Goal: Task Accomplishment & Management: Manage account settings

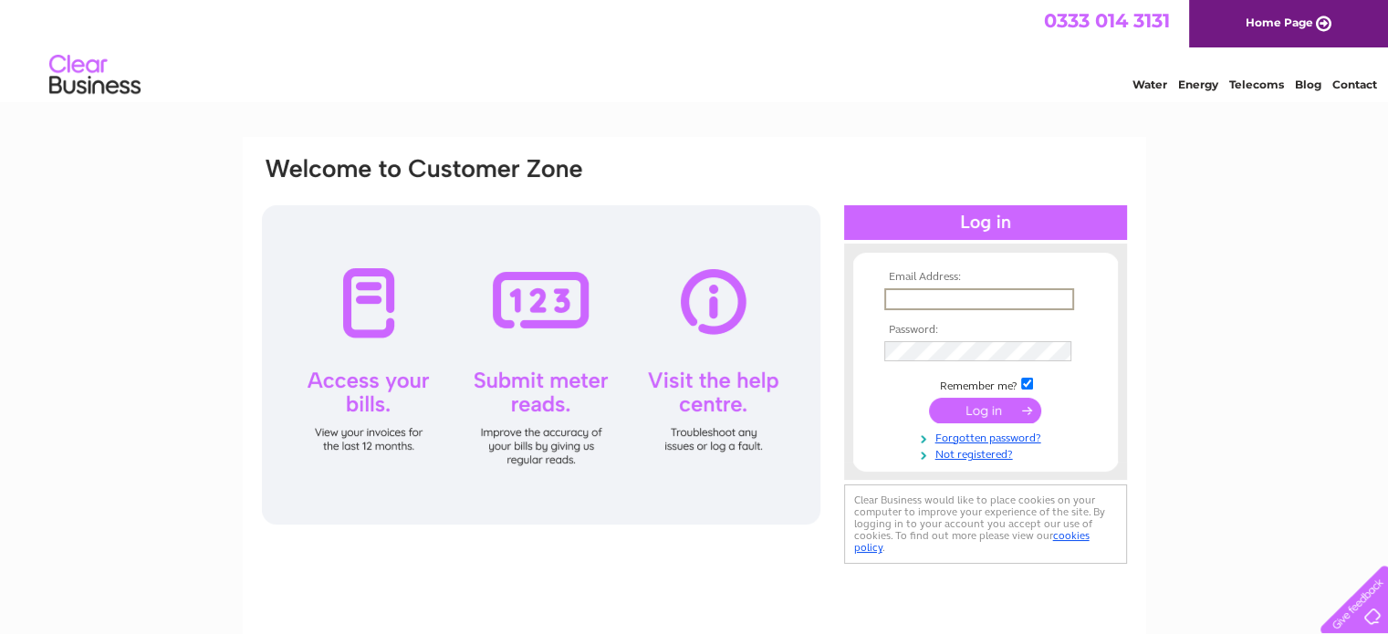
click at [983, 300] on input "text" at bounding box center [980, 299] width 190 height 22
type input "ssillars@aol.com"
click at [987, 412] on input "submit" at bounding box center [985, 409] width 112 height 26
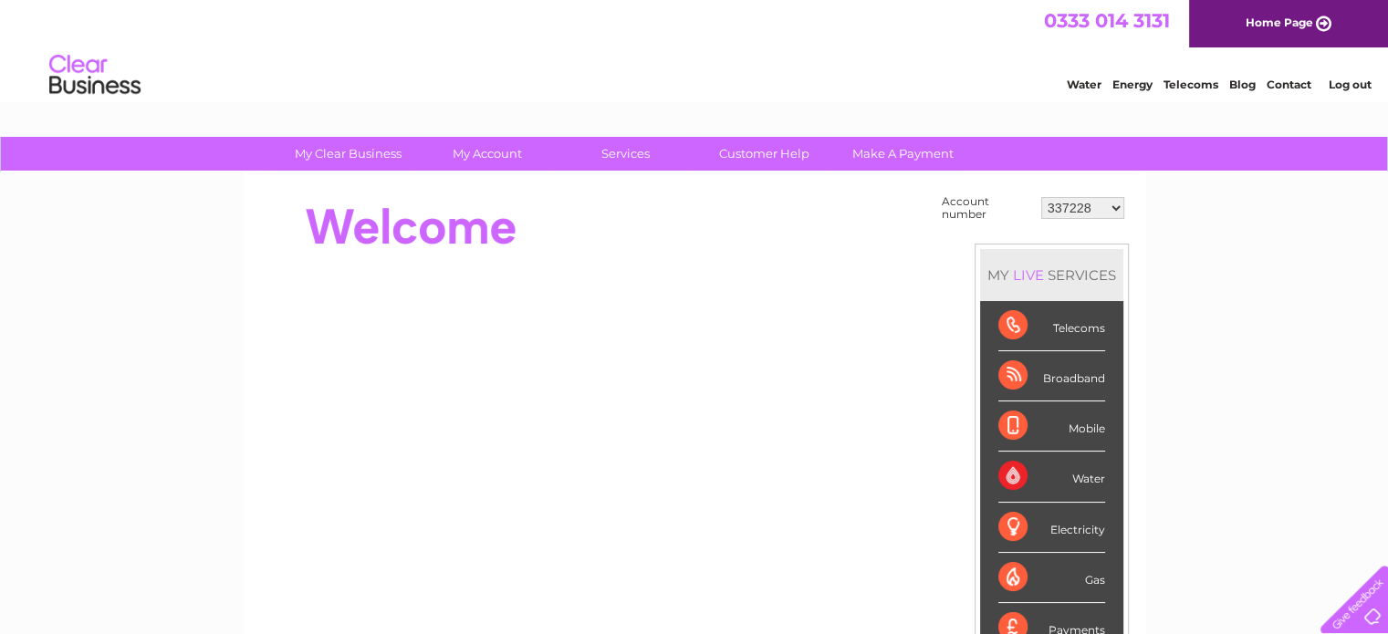
click at [1095, 211] on select "337228 382500 439338 442724 442887 444861 444869 445778 447015 452092 452130 45…" at bounding box center [1083, 208] width 83 height 22
select select "30290450"
click at [1042, 197] on select "337228 382500 439338 442724 442887 444861 444869 445778 447015 452092 452130 45…" at bounding box center [1083, 208] width 83 height 22
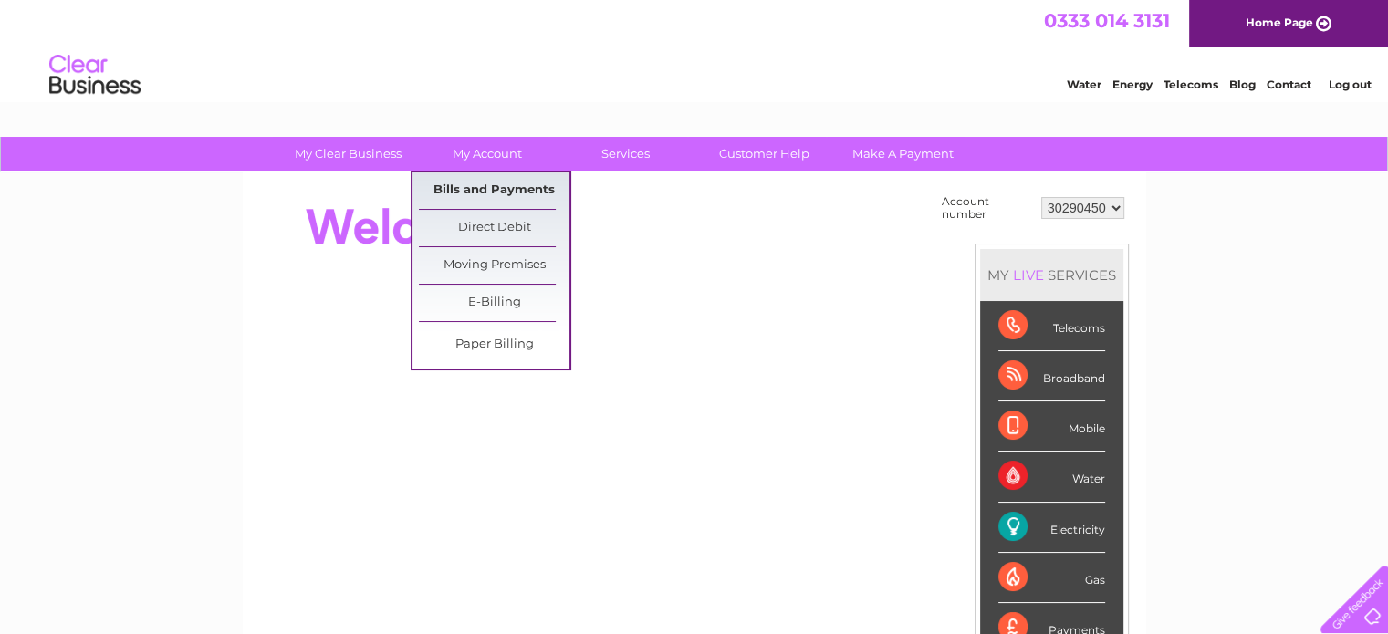
click at [512, 187] on link "Bills and Payments" at bounding box center [494, 191] width 151 height 37
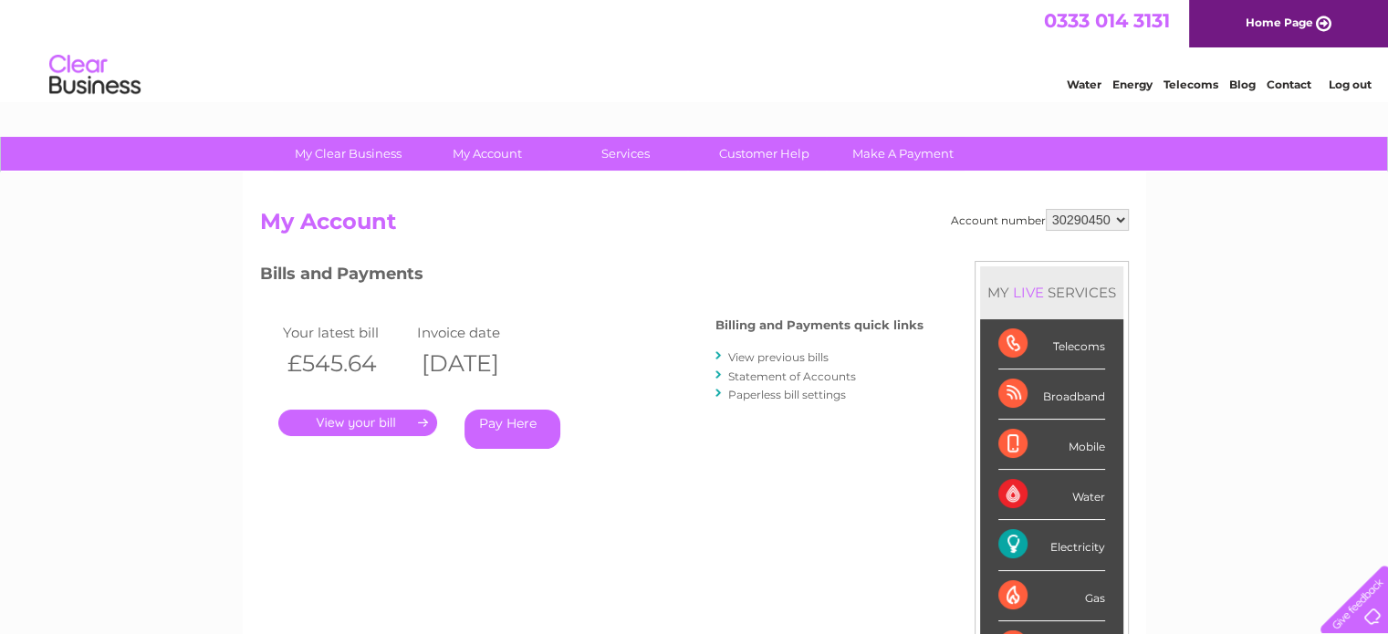
click at [1107, 220] on select "337228 382500 439338 442724 442887 444861 444869 445778 447015 452092 452130 45…" at bounding box center [1087, 220] width 83 height 22
click at [779, 356] on link "View previous bills" at bounding box center [778, 358] width 100 height 14
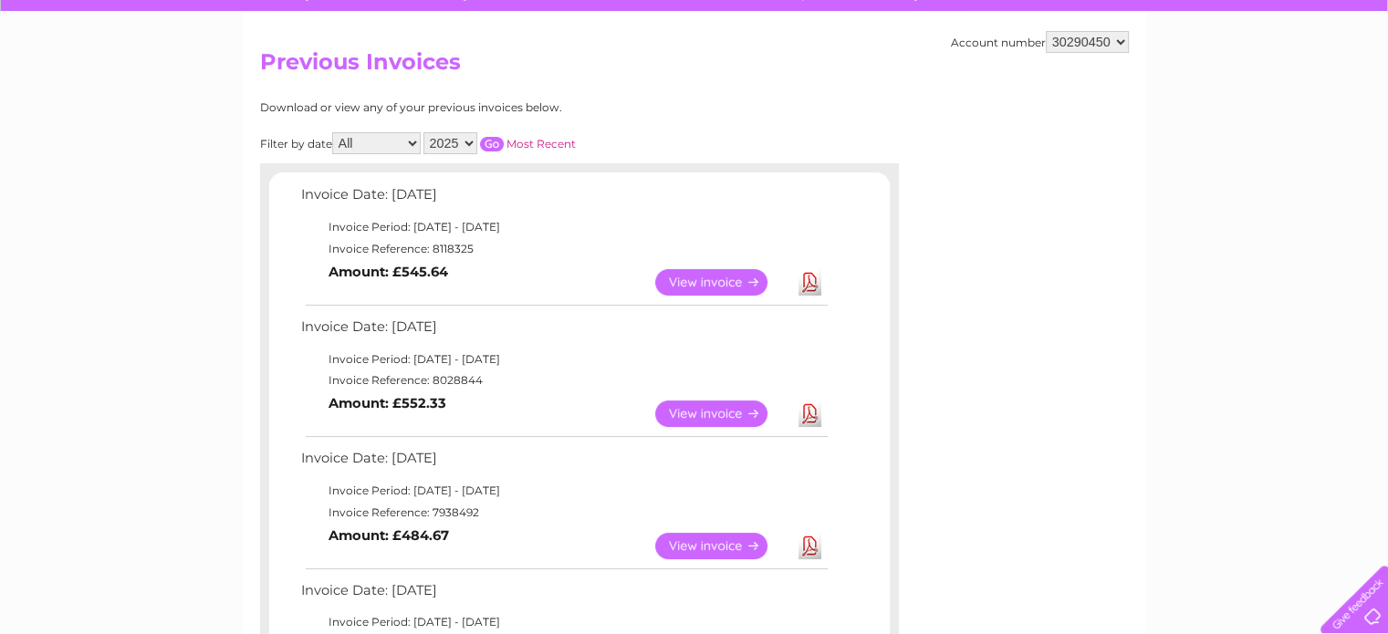
scroll to position [203, 0]
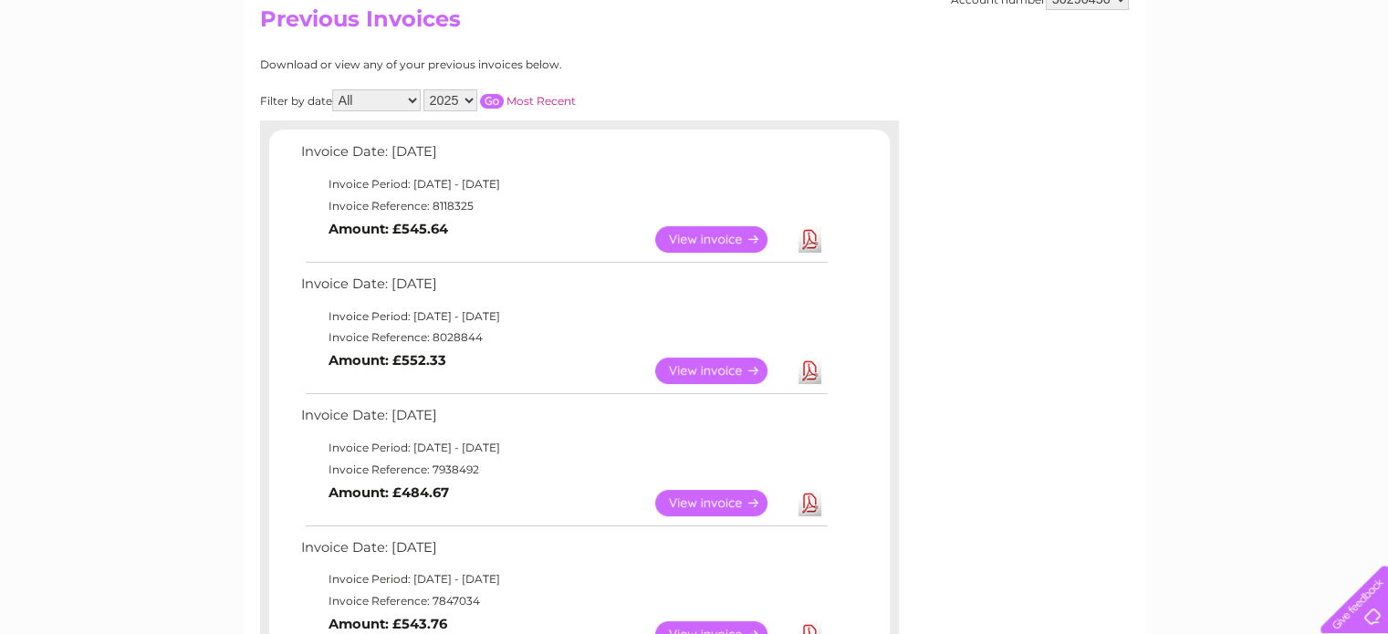
click at [723, 242] on link "View" at bounding box center [722, 239] width 134 height 26
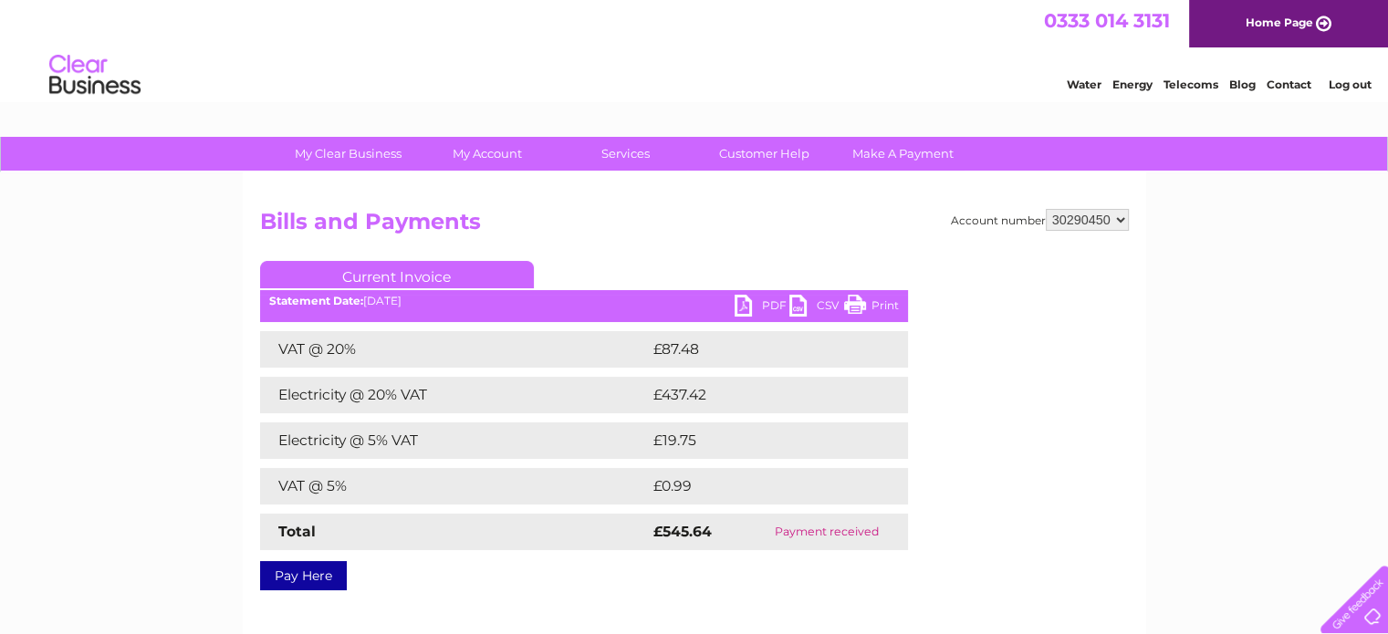
click at [756, 310] on link "PDF" at bounding box center [762, 308] width 55 height 26
click at [438, 591] on div "Account number 337228 382500 439338 442724 442887 444861 444869 445778 447015 4…" at bounding box center [695, 428] width 904 height 511
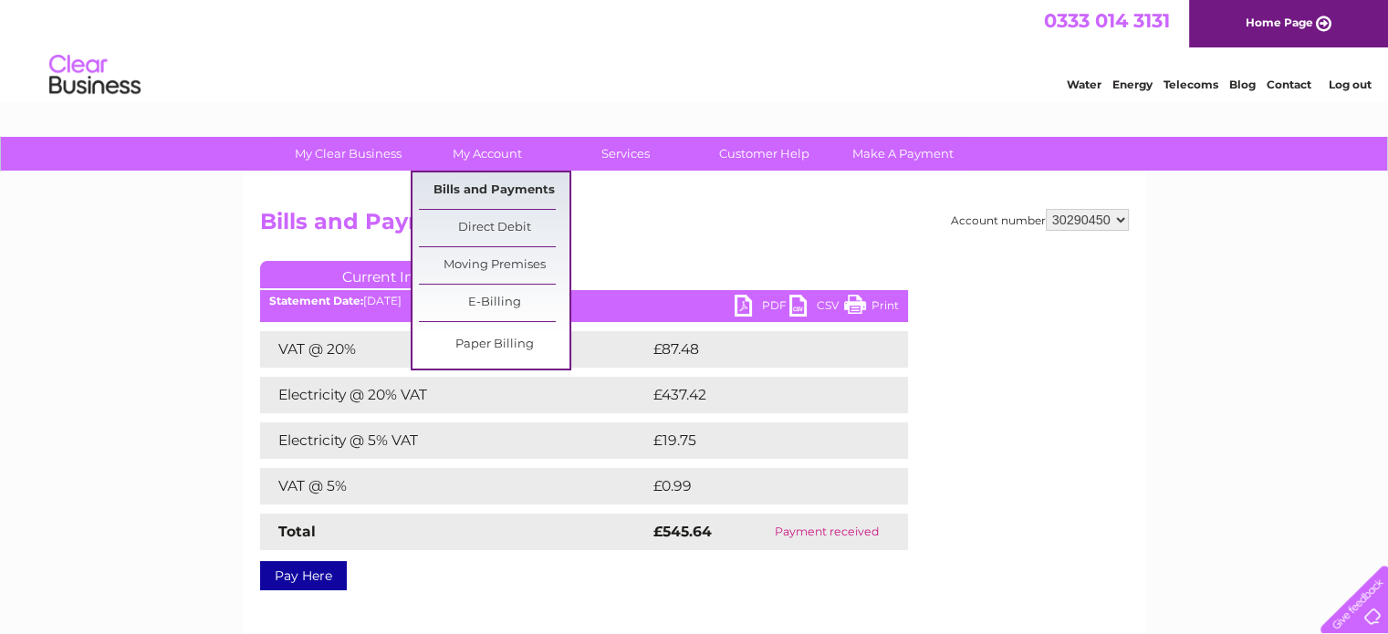
click at [493, 197] on link "Bills and Payments" at bounding box center [494, 191] width 151 height 37
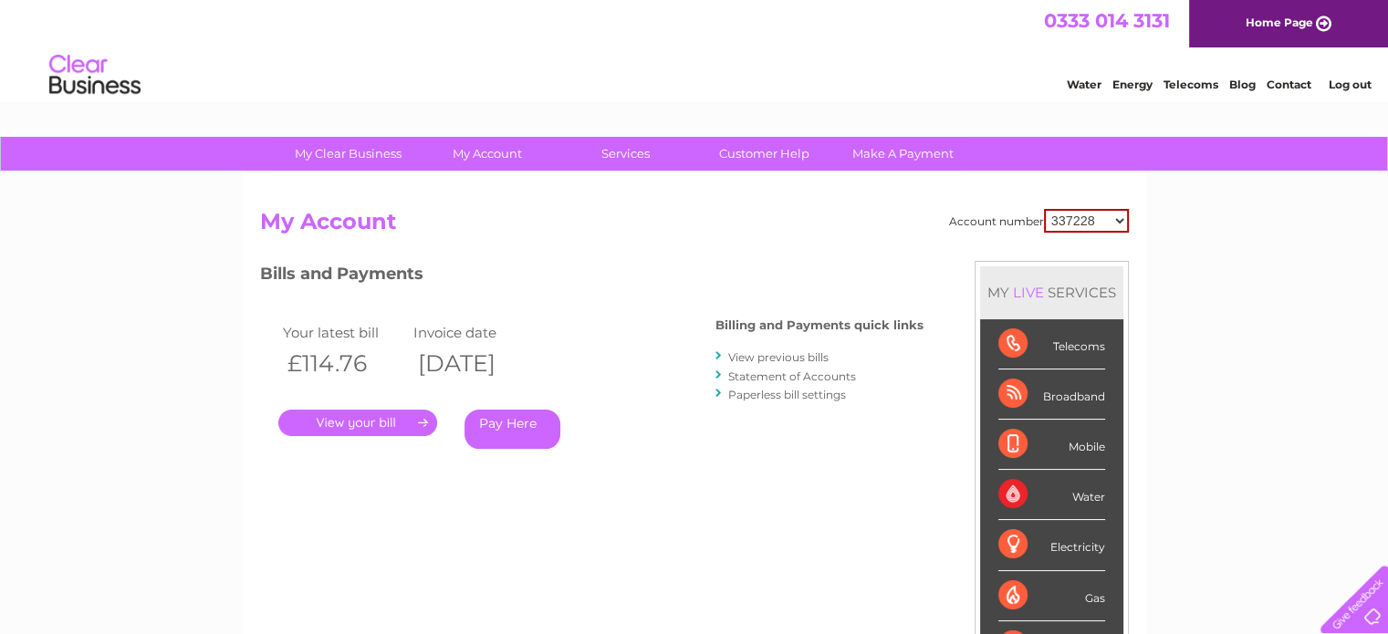
click at [1116, 217] on select "337228 382500 439338 442724 442887 444861 444869 445778 447015 452092 452130 45…" at bounding box center [1086, 221] width 85 height 24
select select "30290450"
click at [1044, 209] on select "337228 382500 439338 442724 442887 444861 444869 445778 447015 452092 452130 45…" at bounding box center [1086, 221] width 85 height 24
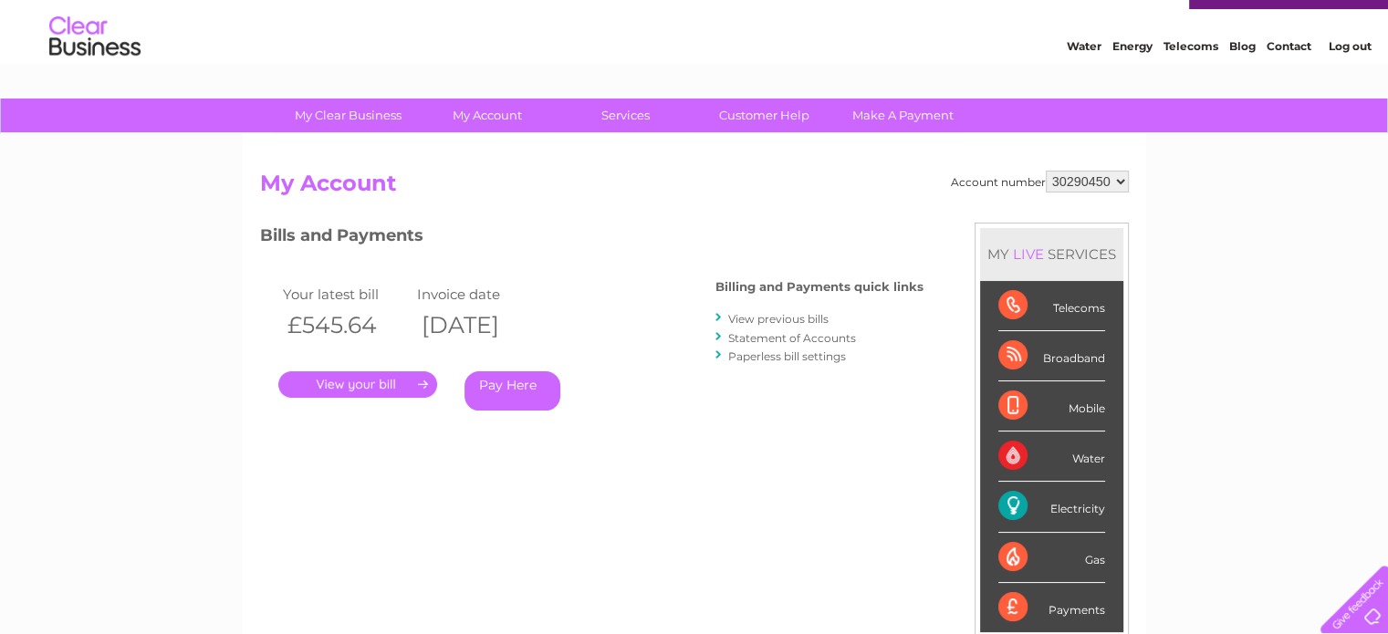
scroll to position [38, 0]
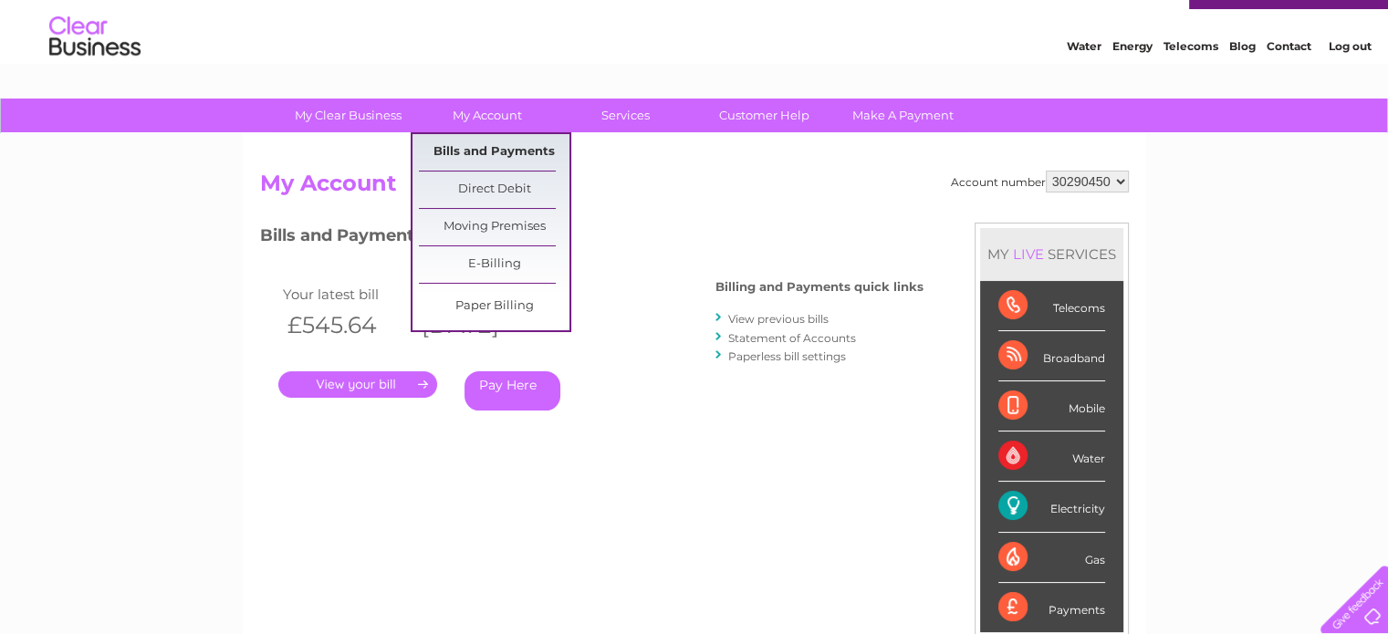
click at [510, 151] on link "Bills and Payments" at bounding box center [494, 152] width 151 height 37
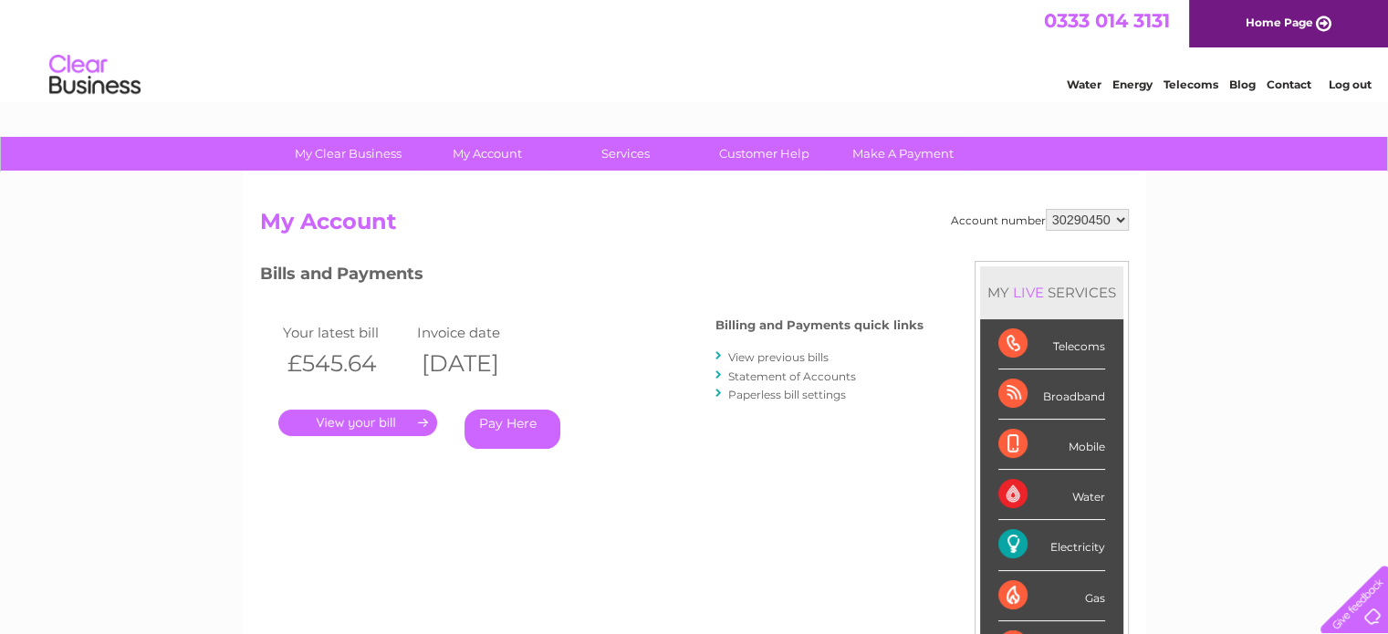
click at [783, 356] on link "View previous bills" at bounding box center [778, 358] width 100 height 14
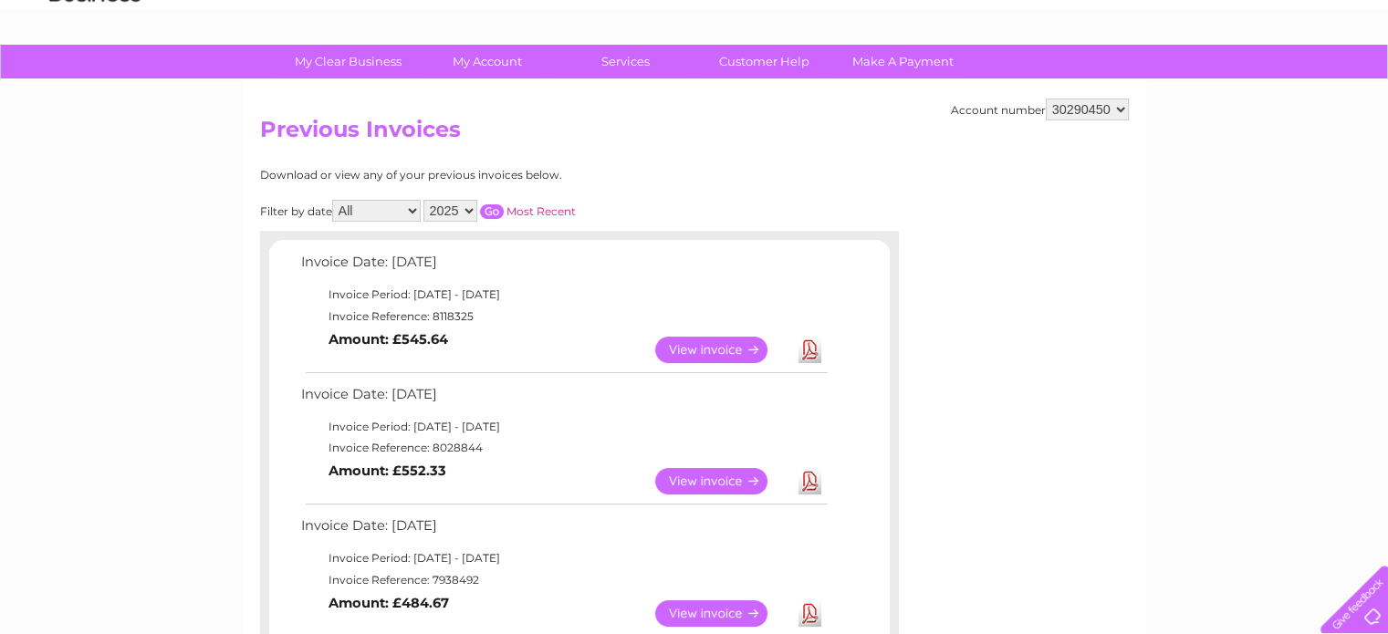
scroll to position [91, 0]
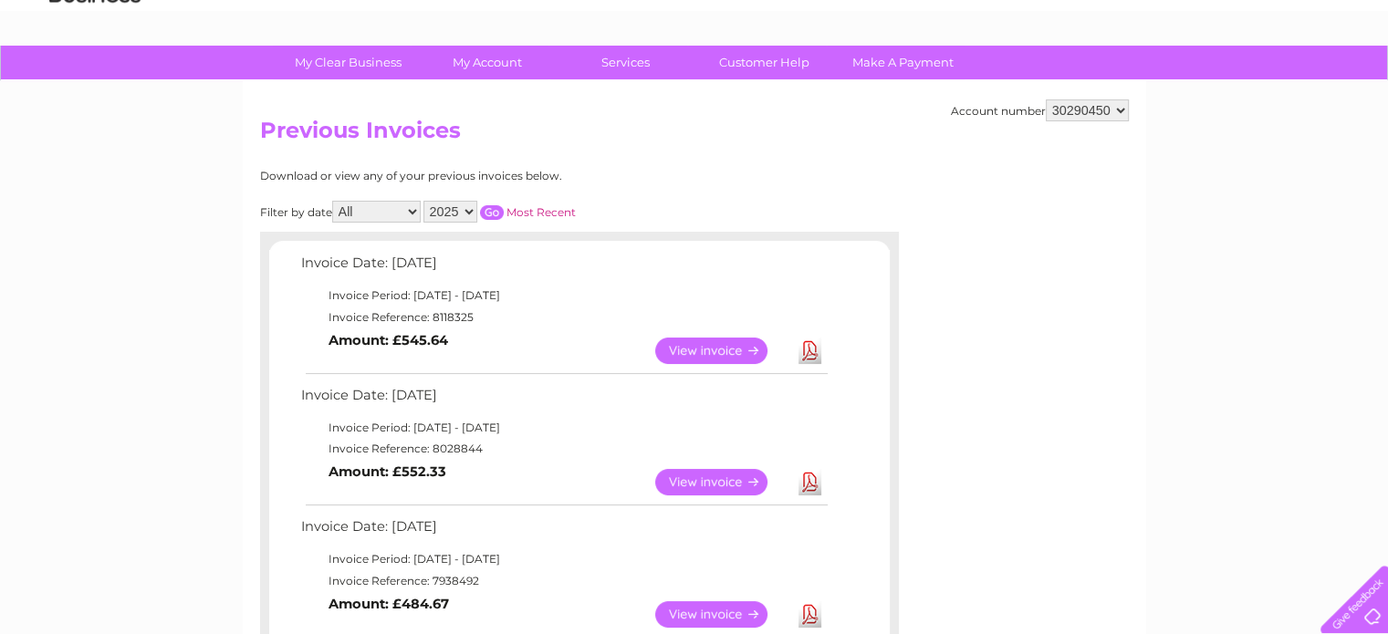
click at [466, 208] on select "2025 2024" at bounding box center [451, 212] width 54 height 22
select select "2024"
click at [424, 201] on select "2025 2024" at bounding box center [451, 212] width 54 height 22
click at [492, 212] on input "button" at bounding box center [492, 212] width 24 height 15
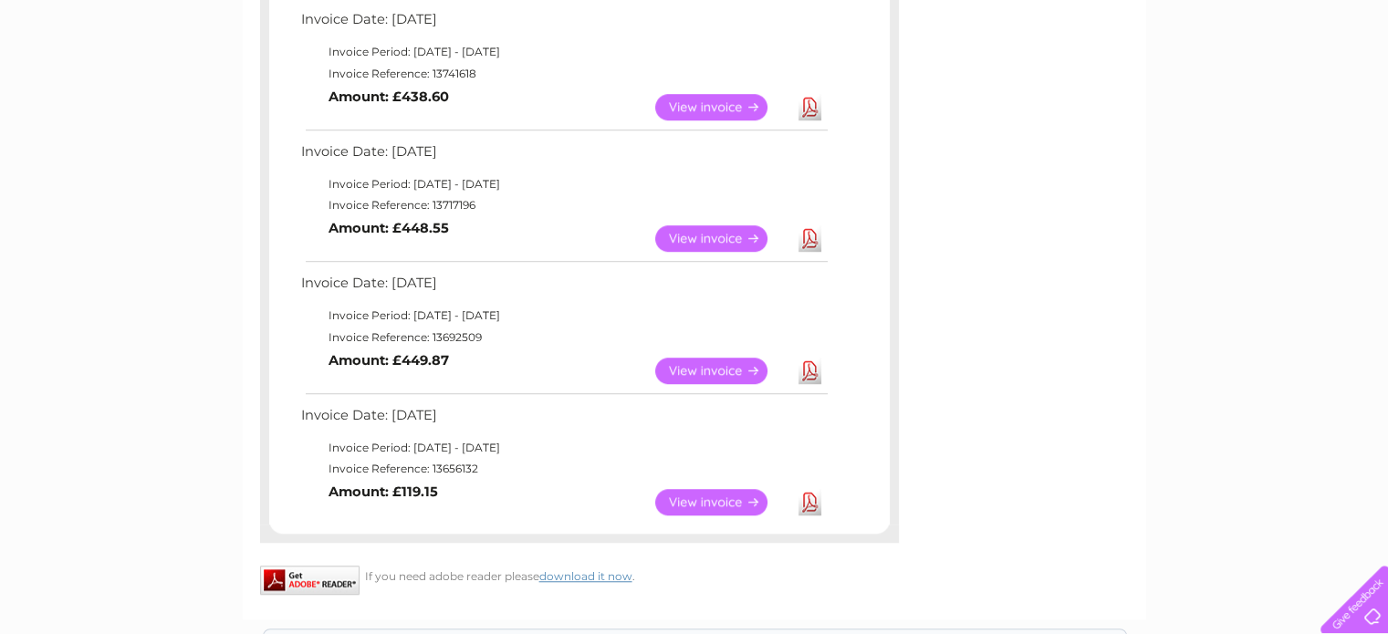
scroll to position [1283, 0]
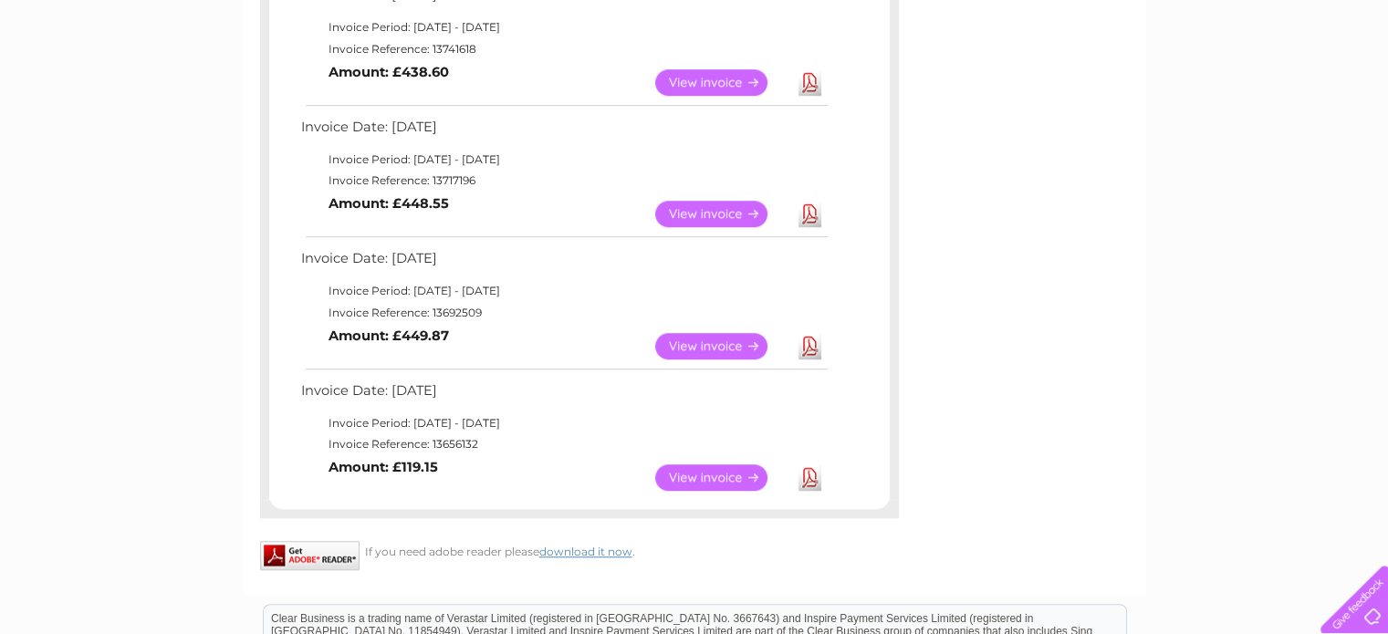
click at [696, 480] on link "View" at bounding box center [722, 478] width 134 height 26
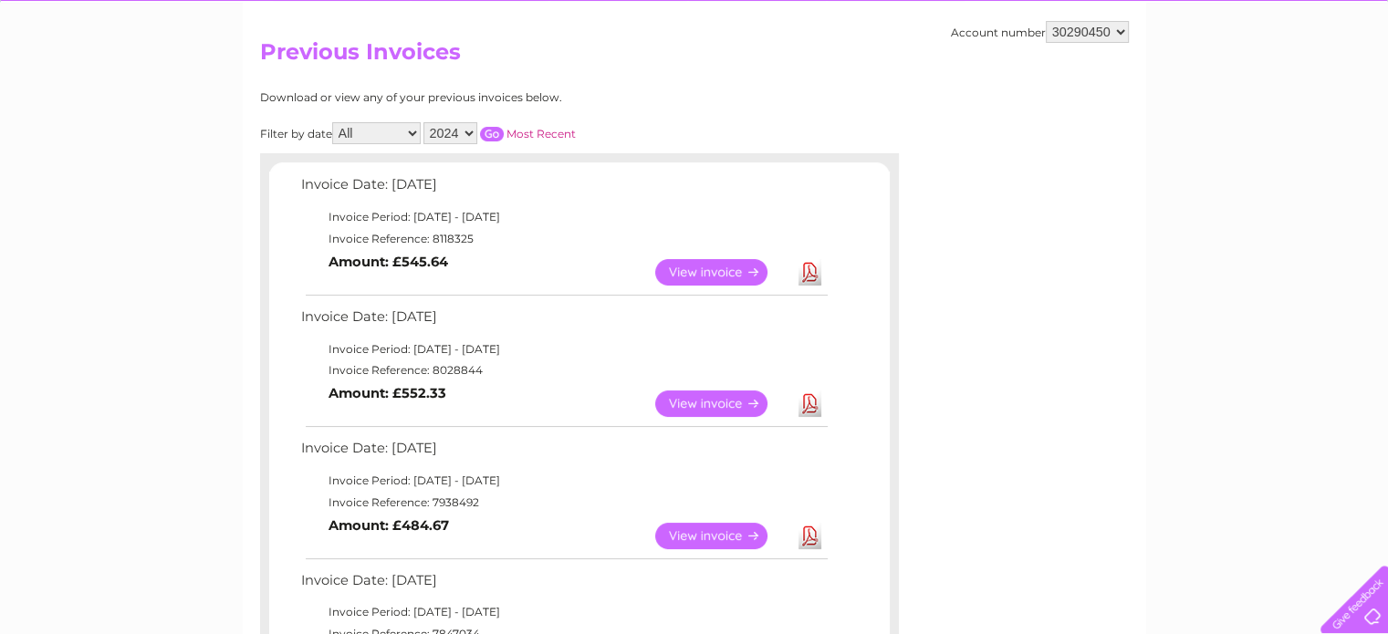
scroll to position [122, 0]
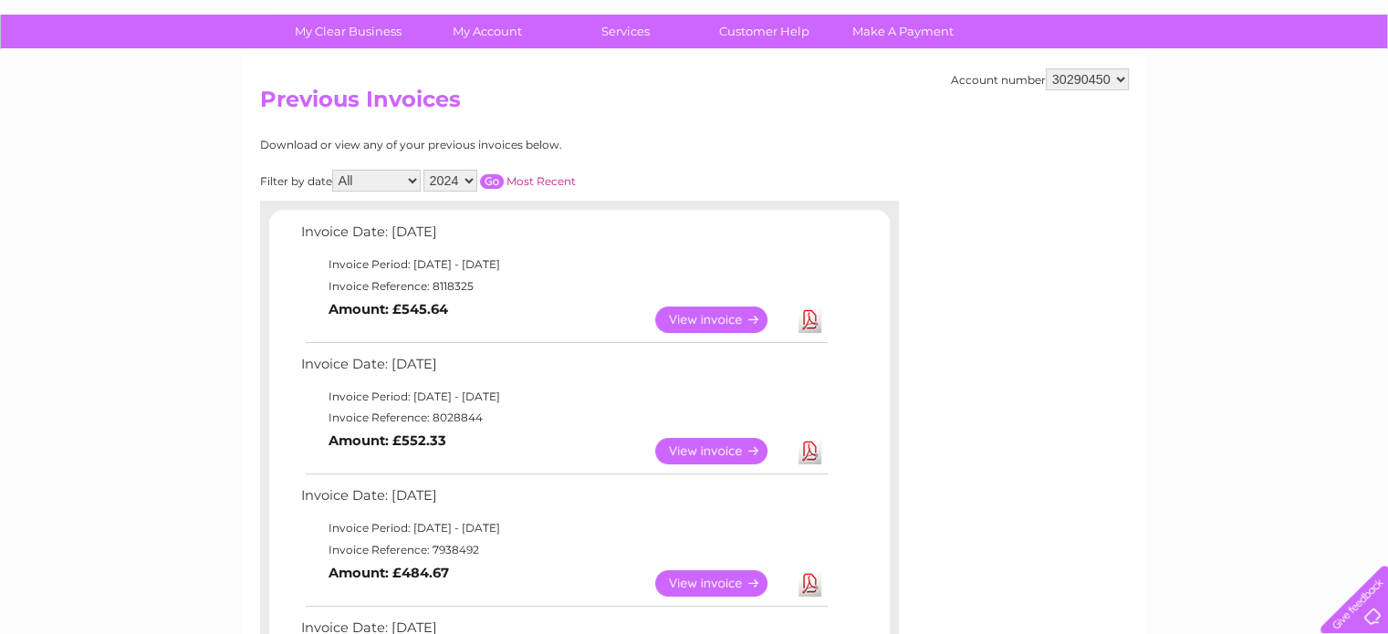
click at [466, 174] on select "2025 2024" at bounding box center [451, 181] width 54 height 22
select select "2025"
click at [424, 170] on select "2025 2024" at bounding box center [451, 181] width 54 height 22
click at [493, 182] on input "button" at bounding box center [492, 181] width 24 height 15
click at [495, 183] on input "button" at bounding box center [492, 181] width 24 height 15
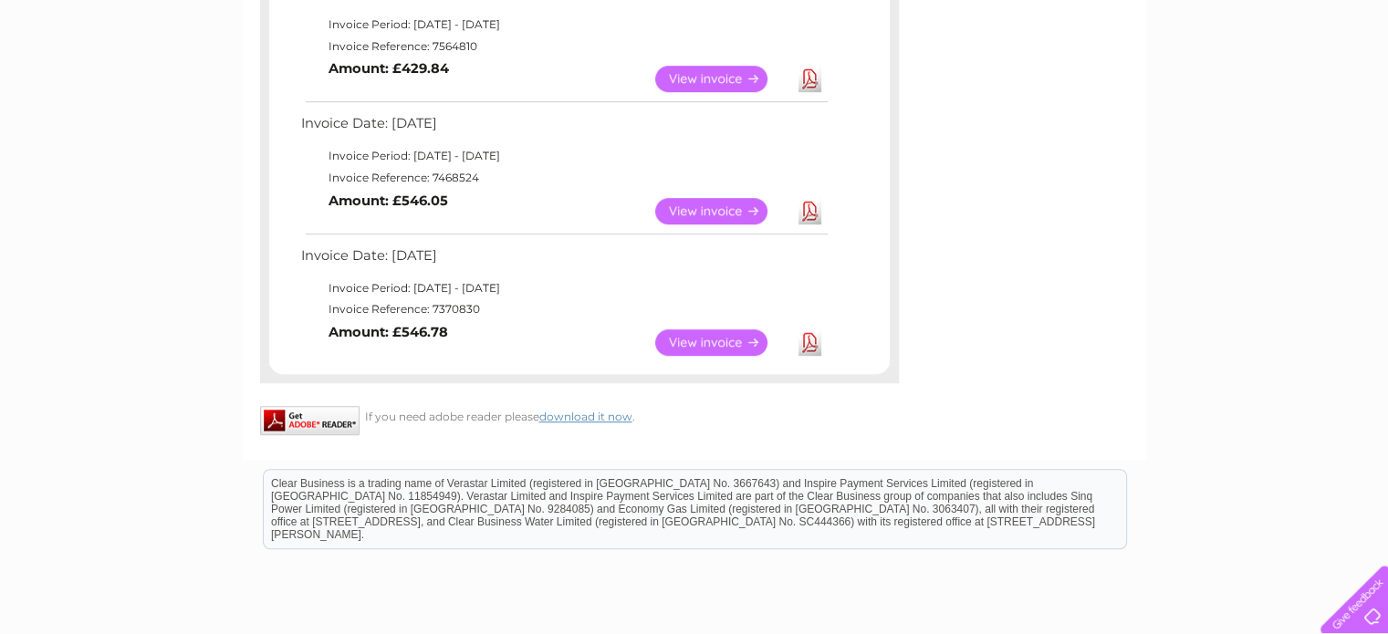
scroll to position [1174, 0]
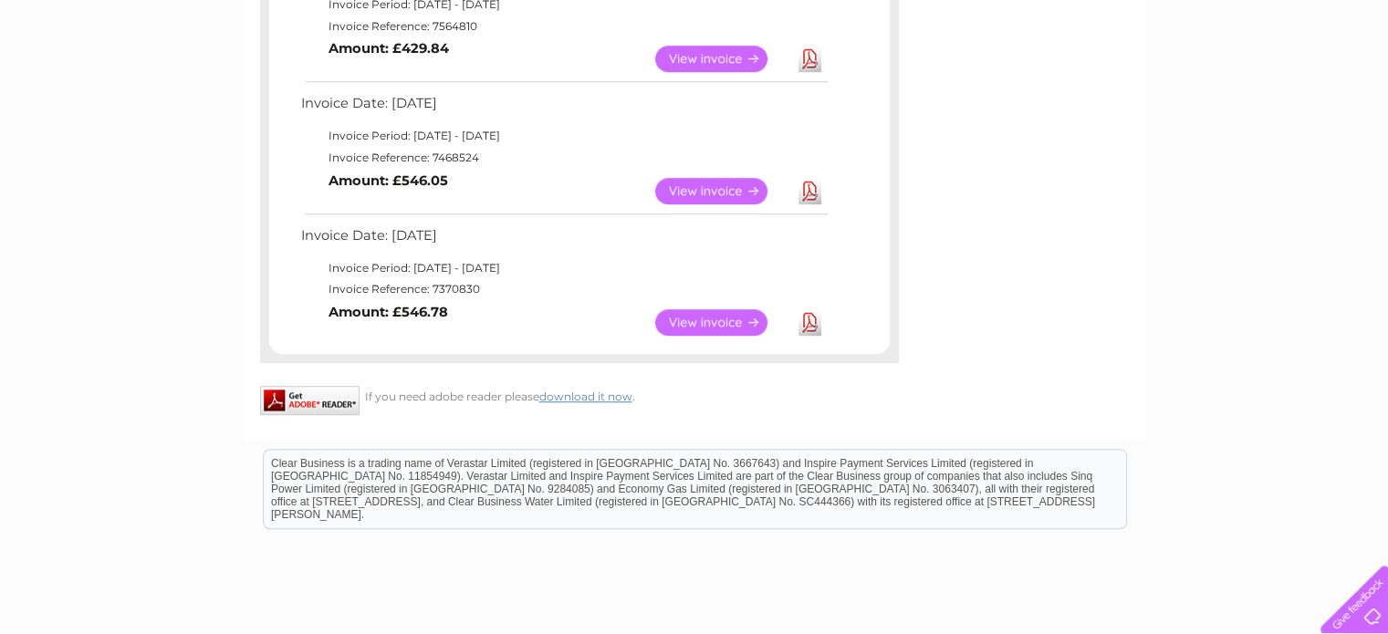
click at [701, 324] on link "View" at bounding box center [722, 322] width 134 height 26
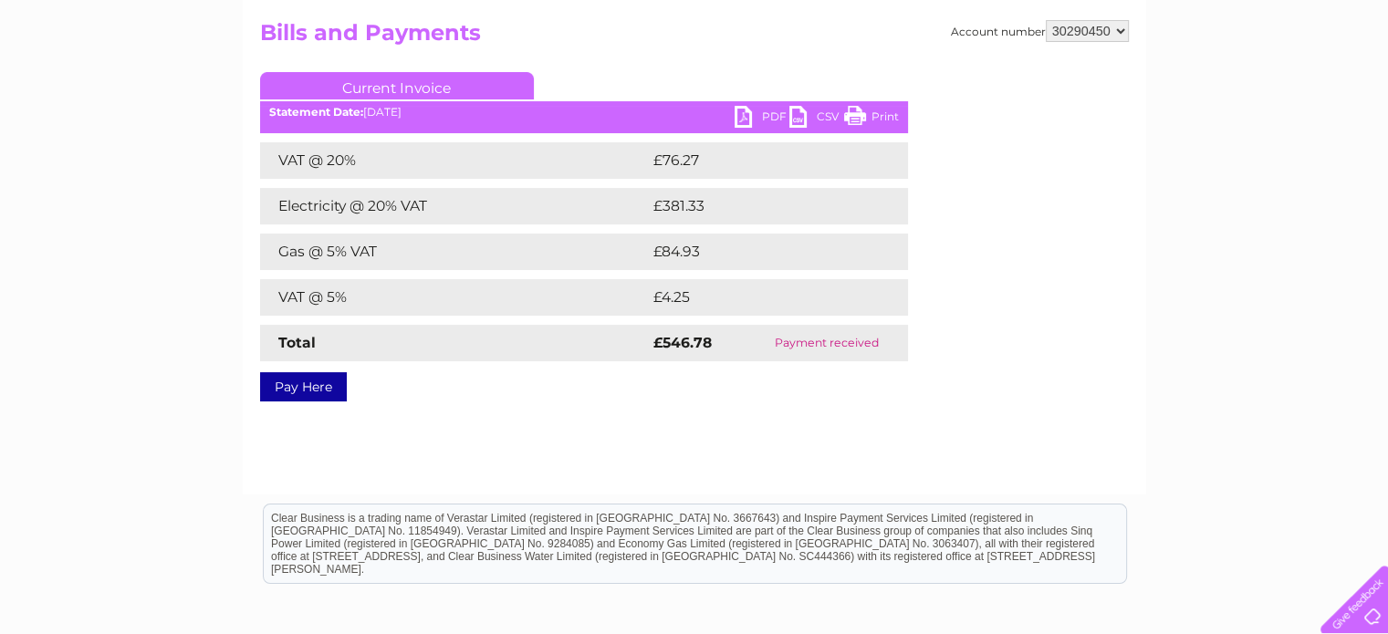
scroll to position [18, 0]
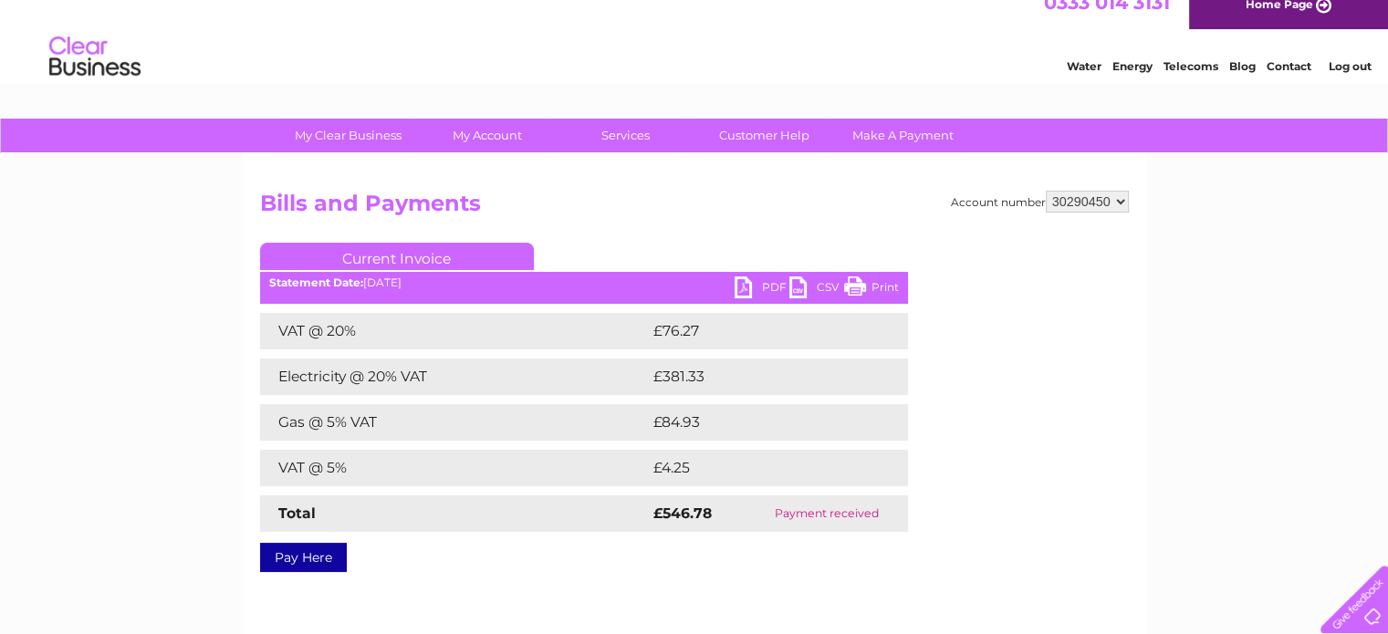
click at [768, 281] on link "PDF" at bounding box center [762, 290] width 55 height 26
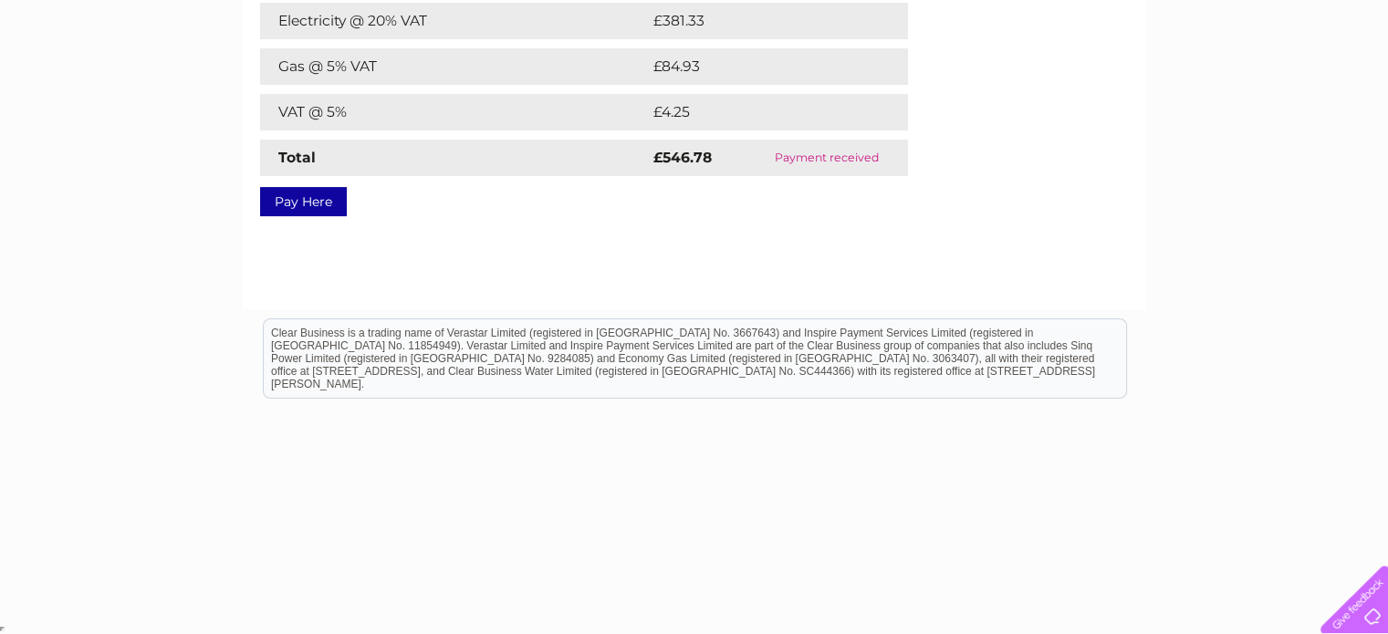
scroll to position [0, 0]
